Goal: Check status: Check status

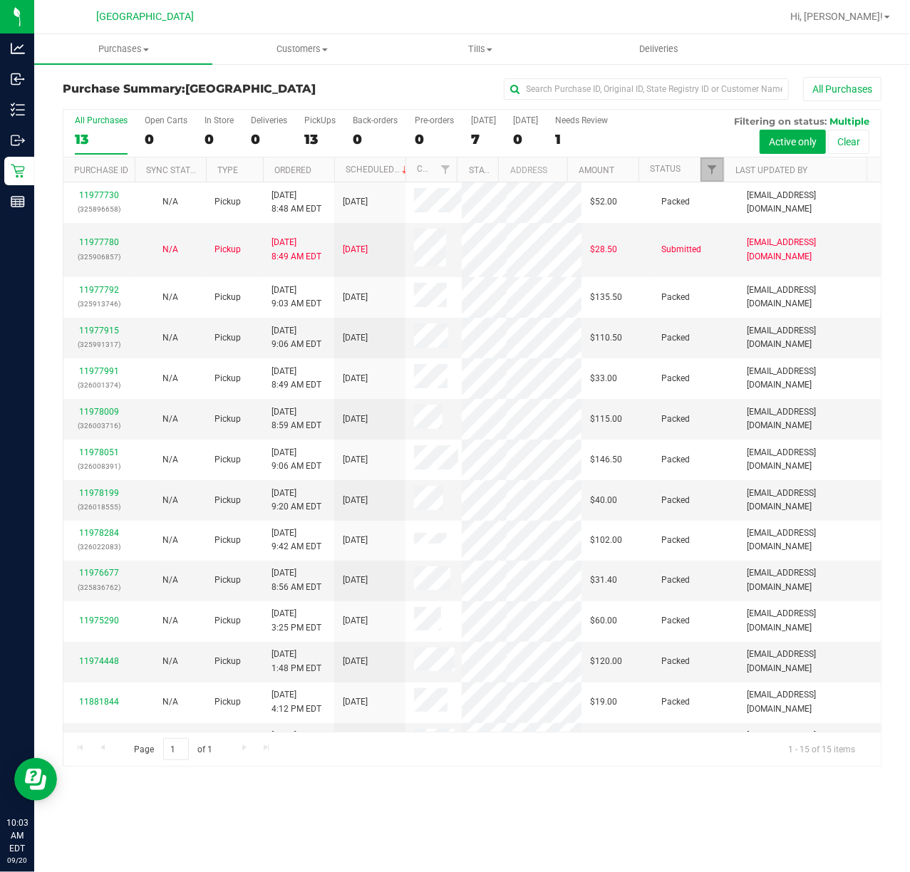
click at [711, 166] on span "Filter" at bounding box center [711, 169] width 11 height 11
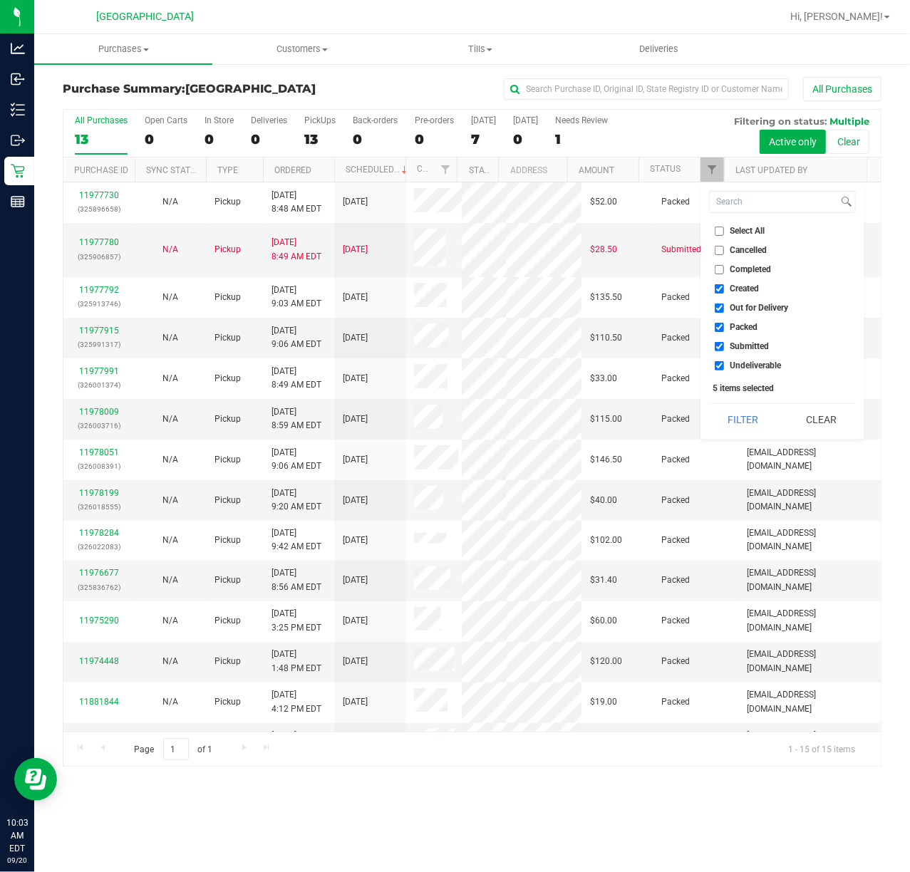
click at [725, 289] on label "Created" at bounding box center [737, 288] width 45 height 9
click at [724, 289] on input "Created" at bounding box center [719, 288] width 9 height 9
checkbox input "false"
click at [725, 305] on label "Out for Delivery" at bounding box center [752, 308] width 74 height 9
click at [724, 305] on input "Out for Delivery" at bounding box center [719, 308] width 9 height 9
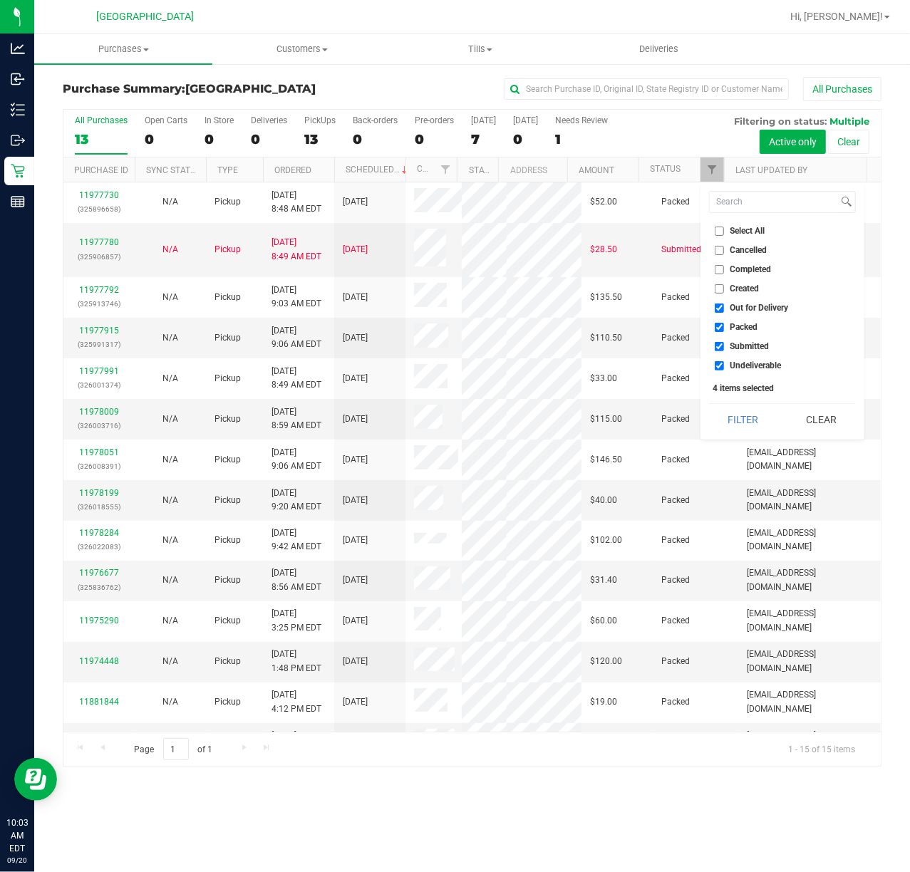
checkbox input "false"
click at [724, 325] on label "Packed" at bounding box center [736, 327] width 43 height 9
click at [724, 325] on input "Packed" at bounding box center [719, 327] width 9 height 9
checkbox input "false"
click at [721, 365] on input "Undeliverable" at bounding box center [719, 365] width 9 height 9
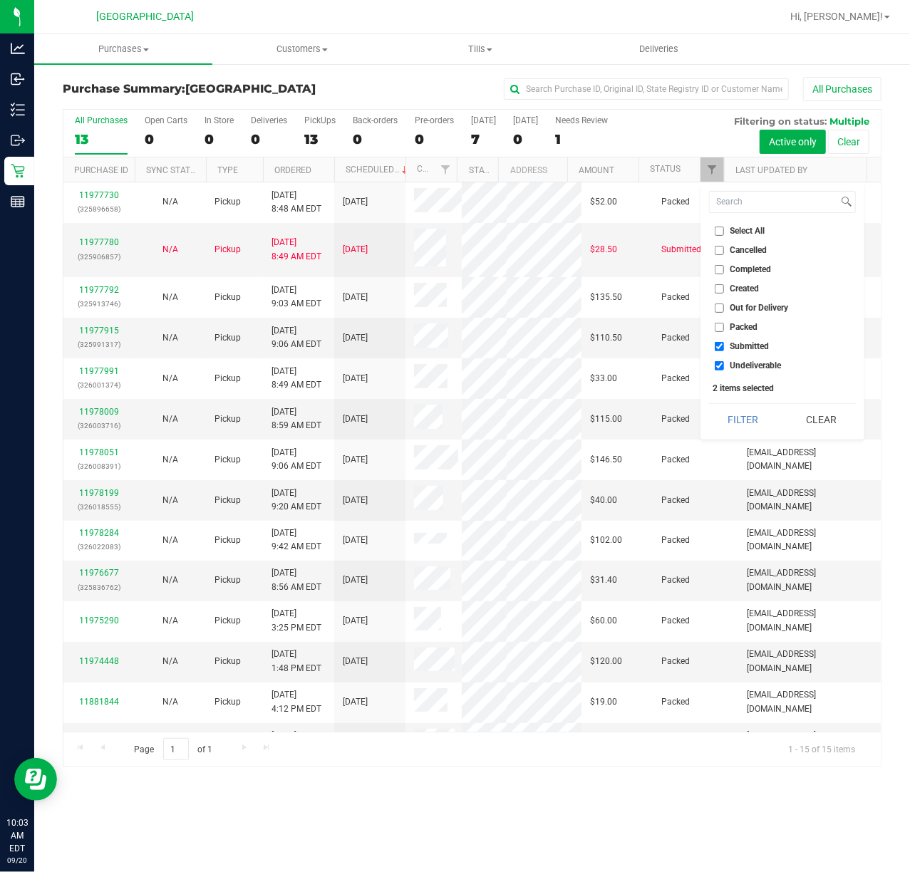
checkbox input "false"
click at [738, 408] on button "Filter" at bounding box center [743, 419] width 68 height 31
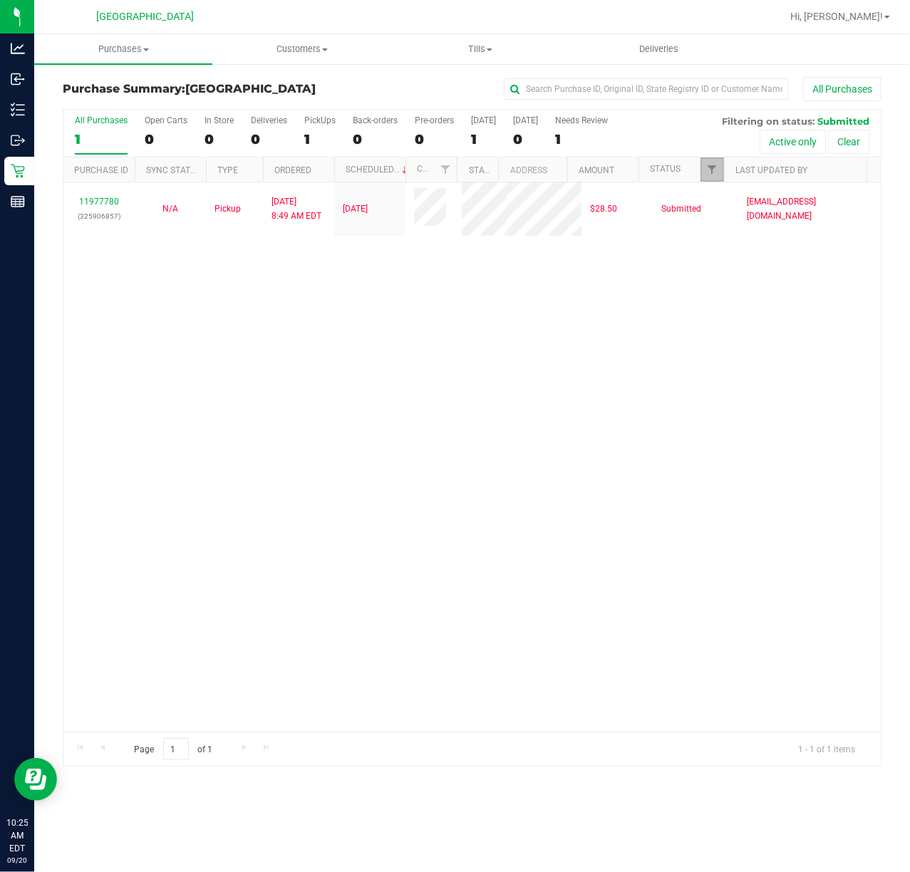
click at [711, 177] on link "Filter" at bounding box center [713, 169] width 24 height 24
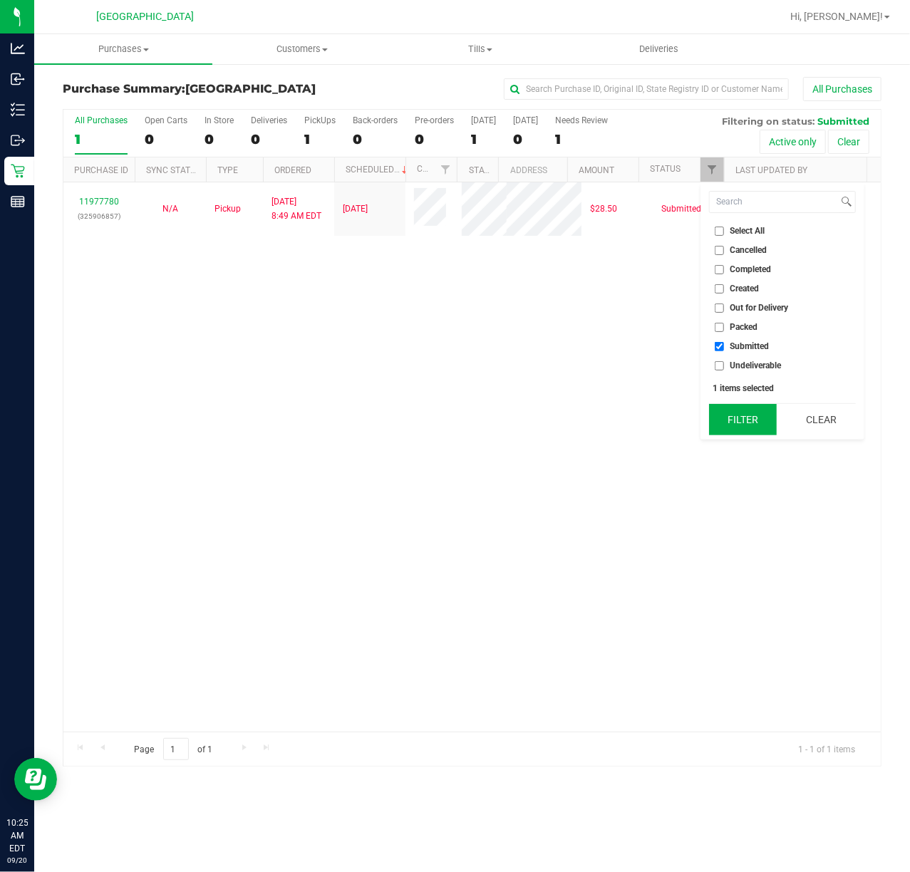
click at [745, 428] on button "Filter" at bounding box center [743, 419] width 68 height 31
